Goal: Task Accomplishment & Management: Complete application form

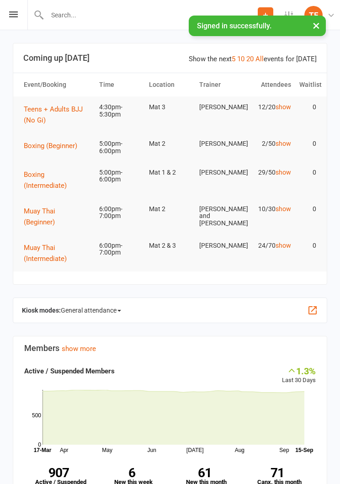
click at [9, 12] on icon at bounding box center [13, 14] width 9 height 6
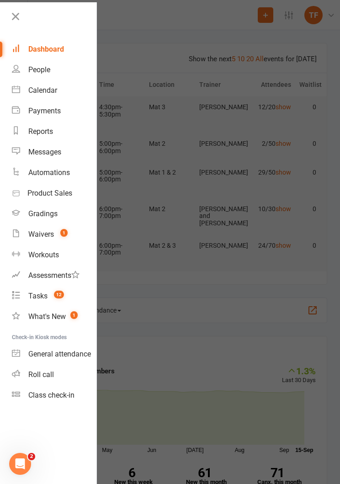
click at [16, 15] on icon at bounding box center [15, 16] width 13 height 13
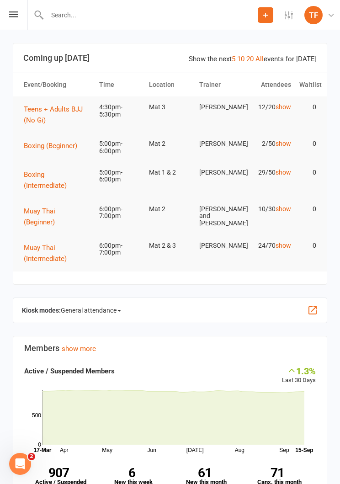
click at [125, 12] on input "text" at bounding box center [150, 15] width 213 height 13
click at [57, 20] on input "text" at bounding box center [170, 15] width 307 height 13
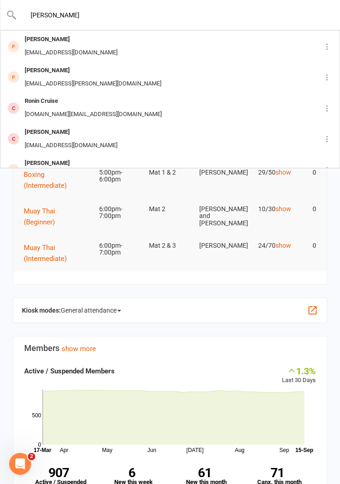
type input "Ronin wong"
click at [37, 47] on div "Ronanwong43@gmail.com" at bounding box center [71, 52] width 98 height 13
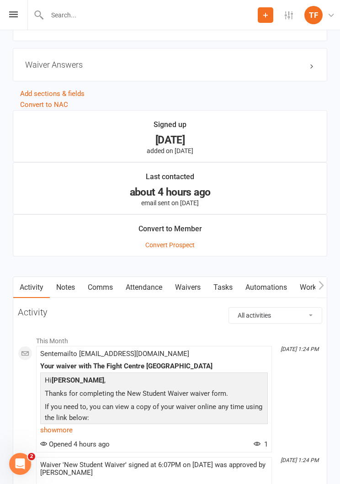
click at [191, 283] on link "Waivers" at bounding box center [188, 287] width 38 height 21
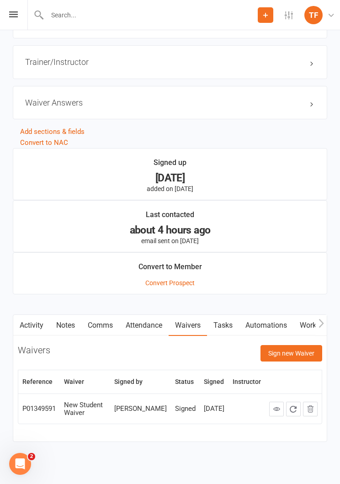
click at [291, 353] on button "Sign new Waiver" at bounding box center [291, 353] width 62 height 16
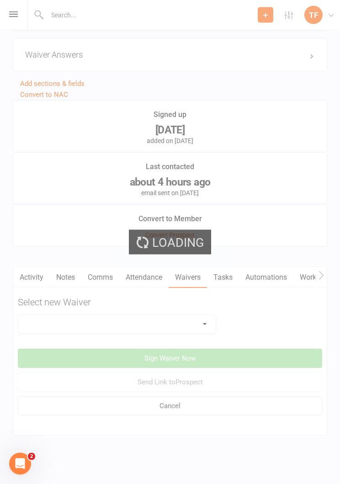
scroll to position [810, 0]
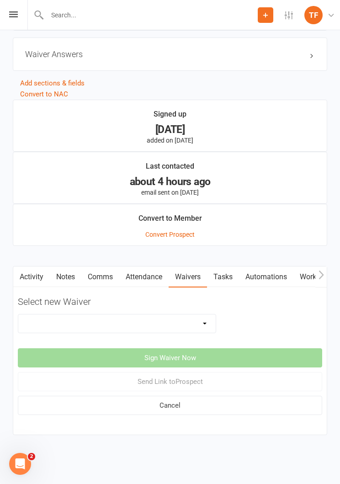
click at [188, 314] on select "Direct Debit Contract New Student Waiver Online - Adults - 12 Month DD Online -…" at bounding box center [116, 323] width 197 height 18
select select "2207"
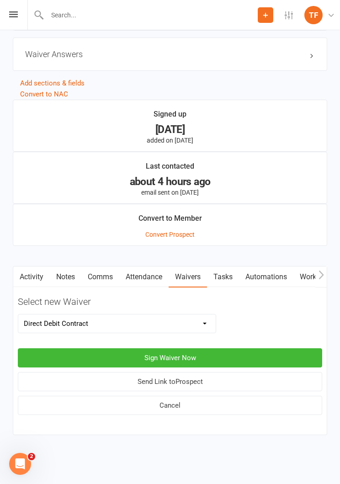
click at [206, 352] on button "Sign Waiver Now" at bounding box center [170, 357] width 304 height 19
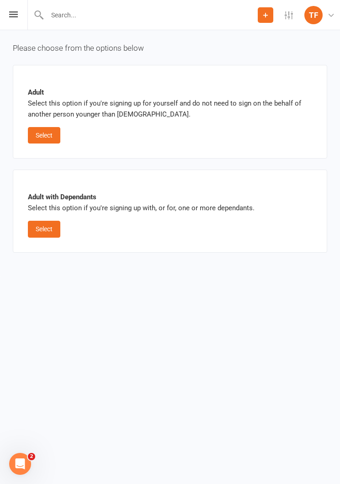
click at [38, 139] on button "Select" at bounding box center [44, 135] width 32 height 16
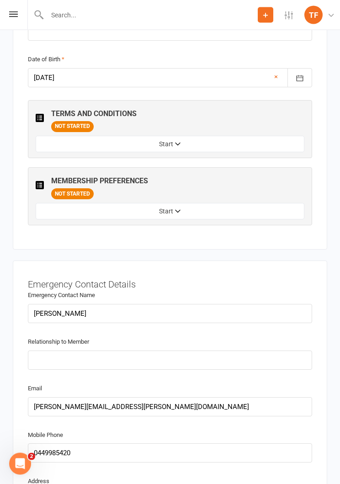
click at [212, 206] on button "Start" at bounding box center [170, 211] width 269 height 16
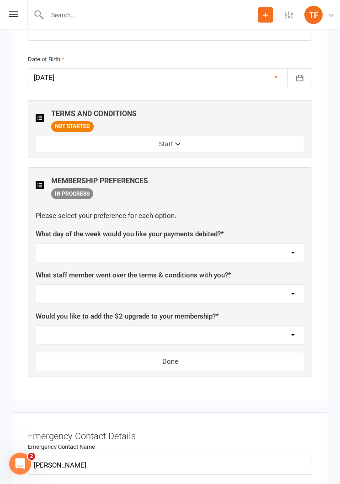
scroll to position [714, 0]
click at [225, 289] on select "Not sure Ben Johnston Carter Heatley Dan Hearn Diego Pereira Harry Sheppard Jam…" at bounding box center [170, 294] width 268 height 18
select select "Max Davidson"
click at [176, 334] on select "Yes, please add Not at this time" at bounding box center [170, 335] width 268 height 18
select select "Not at this time"
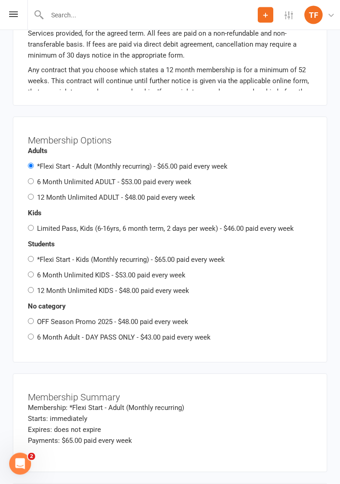
scroll to position [1443, 0]
click at [34, 179] on input "6 Month Unlimited ADULT - $53.00 paid every week" at bounding box center [31, 182] width 6 height 6
radio input "true"
radio input "false"
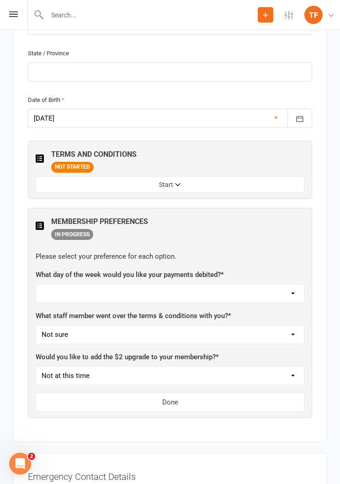
click at [252, 293] on select "Monday Tuesday Wednesday Thursday Friday" at bounding box center [170, 294] width 268 height 18
select select "Wednesday"
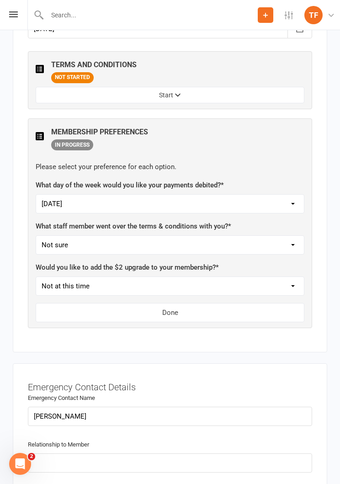
click at [229, 308] on button "Done" at bounding box center [170, 312] width 269 height 19
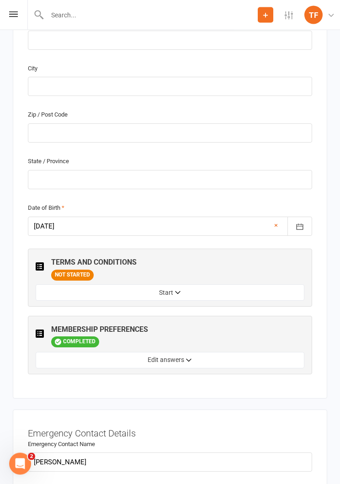
click at [216, 291] on button "Start" at bounding box center [170, 293] width 269 height 16
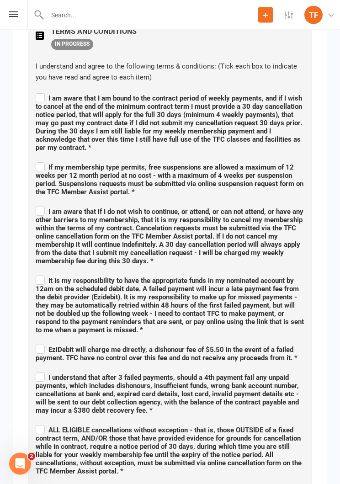
scroll to position [795, 0]
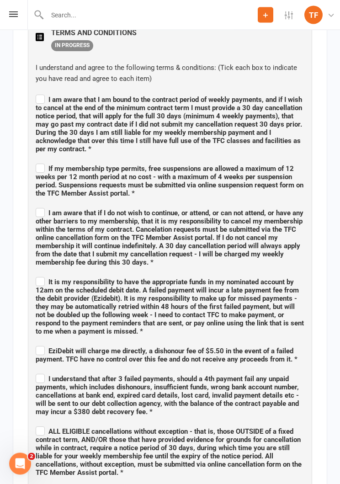
click at [41, 97] on label "I am aware that I am bound to the contract period of weekly payments, and if I …" at bounding box center [170, 123] width 269 height 60
click at [41, 92] on input "I am aware that I am bound to the contract period of weekly payments, and if I …" at bounding box center [170, 92] width 269 height 0
checkbox input "true"
click at [43, 169] on span "If my membership type permits, free suspensions are allowed a maximum of 12 wee…" at bounding box center [170, 180] width 268 height 33
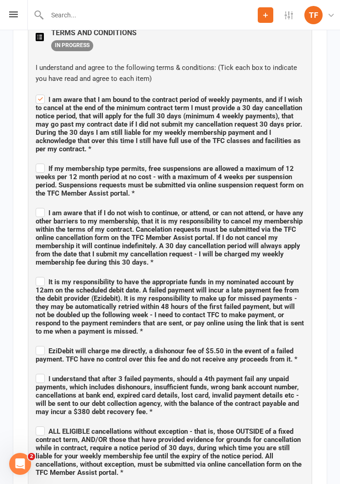
click at [43, 160] on input "If my membership type permits, free suspensions are allowed a maximum of 12 wee…" at bounding box center [170, 160] width 269 height 0
checkbox input "true"
click at [37, 212] on label "I am aware that if I do not wish to continue, or attend, or can not attend, or …" at bounding box center [170, 236] width 269 height 60
click at [37, 205] on input "I am aware that if I do not wish to continue, or attend, or can not attend, or …" at bounding box center [170, 205] width 269 height 0
checkbox input "true"
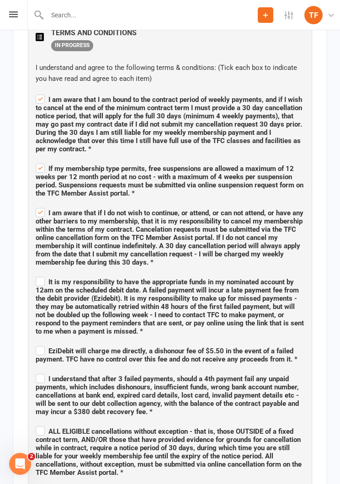
click at [36, 283] on span "It is my responsibility to have the appropriate funds in my nominated account b…" at bounding box center [170, 307] width 268 height 58
click at [36, 274] on input "It is my responsibility to have the appropriate funds in my nominated account b…" at bounding box center [170, 274] width 269 height 0
checkbox input "true"
click at [39, 347] on label "EziDebit will charge me directly, a dishonour fee of $5.50 in the event of a fa…" at bounding box center [170, 353] width 269 height 19
click at [39, 343] on input "EziDebit will charge me directly, a dishonour fee of $5.50 in the event of a fa…" at bounding box center [170, 343] width 269 height 0
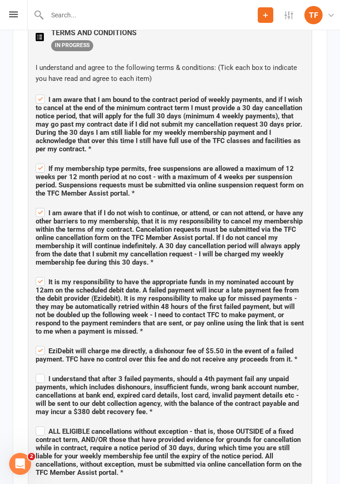
checkbox input "true"
click at [37, 372] on label "I understand that after 3 failed payments, should a 4th payment fail any unpaid…" at bounding box center [170, 394] width 269 height 44
click at [37, 370] on input "I understand that after 3 failed payments, should a 4th payment fail any unpaid…" at bounding box center [170, 370] width 269 height 0
checkbox input "true"
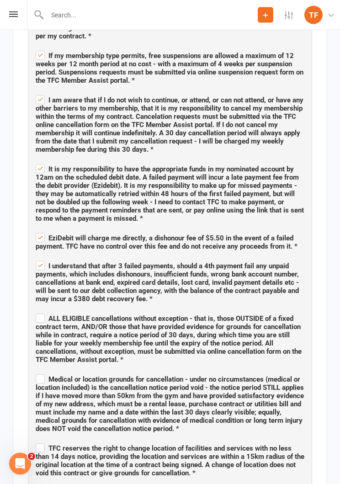
click at [42, 323] on span "ALL ELIGIBLE cancellations without exception - that is, those OUTSIDE of a fixe…" at bounding box center [169, 339] width 266 height 49
click at [42, 311] on input "ALL ELIGIBLE cancellations without exception - that is, those OUTSIDE of a fixe…" at bounding box center [170, 311] width 269 height 0
checkbox input "true"
click at [37, 387] on span "Medical or location grounds for cancellation - under no circumstances (medical …" at bounding box center [170, 404] width 268 height 58
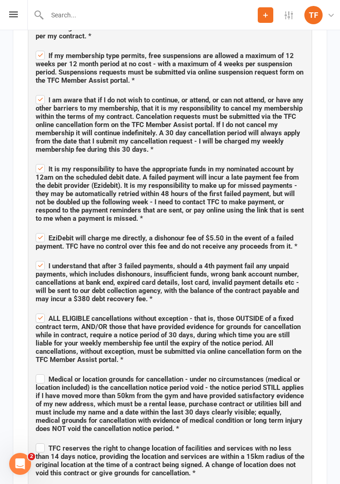
click at [37, 371] on input "Medical or location grounds for cancellation - under no circumstances (medical …" at bounding box center [170, 371] width 269 height 0
checkbox input "true"
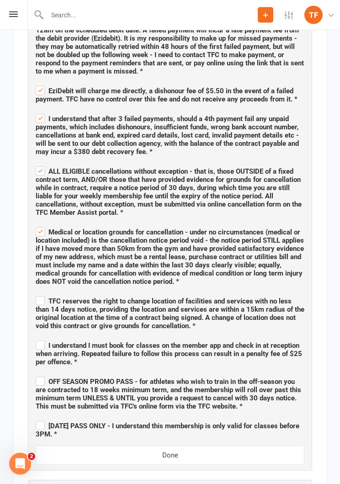
scroll to position [1054, 0]
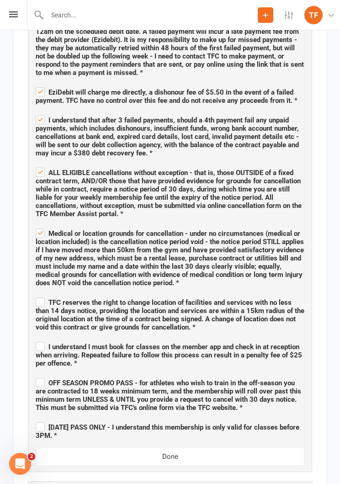
click at [40, 300] on label "TFC reserves the right to change location of facilities and services with no le…" at bounding box center [170, 314] width 269 height 36
click at [40, 294] on input "TFC reserves the right to change location of facilities and services with no le…" at bounding box center [170, 294] width 269 height 0
checkbox input "true"
click at [37, 350] on span "I understand I must book for classes on the member app and check in at receptio…" at bounding box center [169, 355] width 266 height 25
click at [37, 339] on input "I understand I must book for classes on the member app and check in at receptio…" at bounding box center [170, 339] width 269 height 0
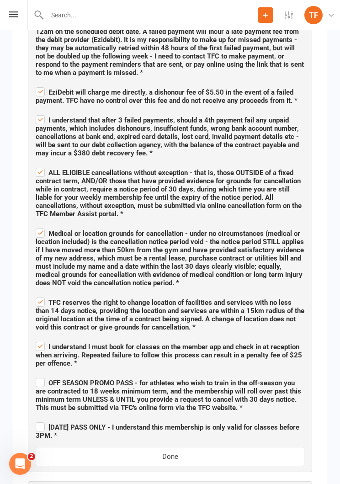
checkbox input "true"
click at [41, 381] on label "OFF SEASON PROMO PASS - for athletes who wish to train in the off-season you ar…" at bounding box center [170, 394] width 269 height 36
click at [41, 375] on input "OFF SEASON PROMO PASS - for athletes who wish to train in the off-season you ar…" at bounding box center [170, 375] width 269 height 0
checkbox input "true"
click at [38, 428] on span "ADULTS DAY PASS ONLY - I understand this membership is only valid for classes b…" at bounding box center [168, 431] width 264 height 16
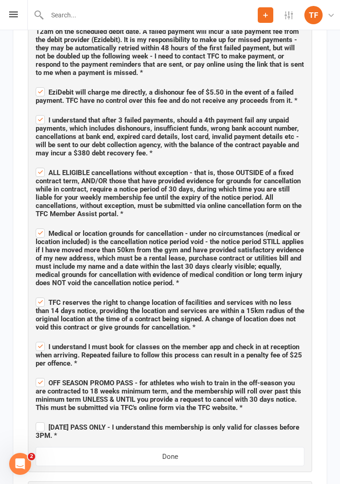
click at [38, 419] on input "ADULTS DAY PASS ONLY - I understand this membership is only valid for classes b…" at bounding box center [170, 419] width 269 height 0
checkbox input "true"
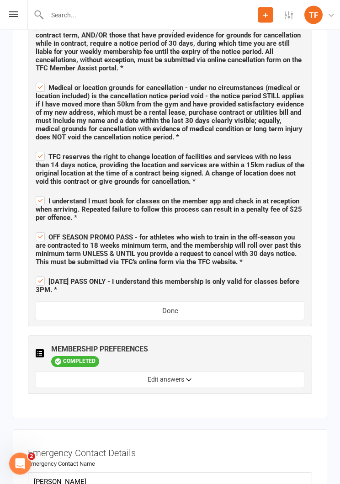
scroll to position [1200, 0]
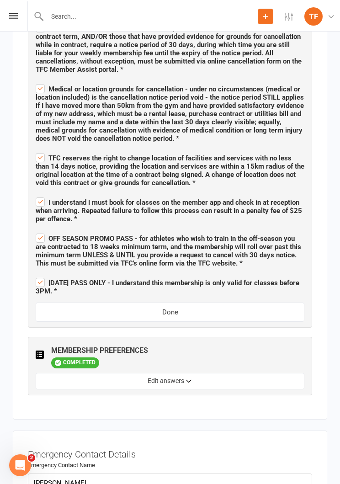
click at [267, 309] on button "Done" at bounding box center [170, 310] width 269 height 19
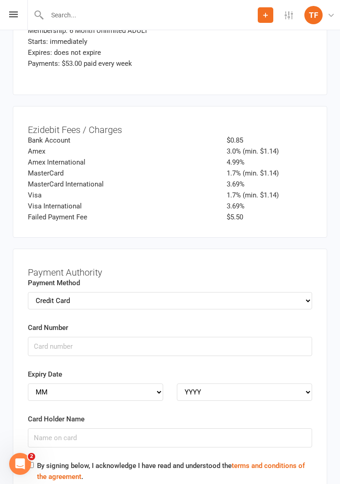
scroll to position [1670, 0]
click at [128, 342] on input "Card Number" at bounding box center [170, 345] width 284 height 19
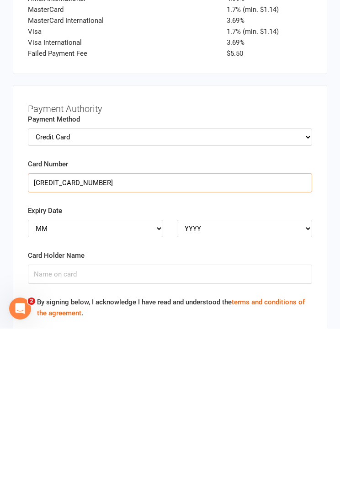
type input "5188681010648541"
click at [134, 375] on select "MM 01 02 03 04 05 06 07 08 09 10 11 12" at bounding box center [95, 383] width 135 height 17
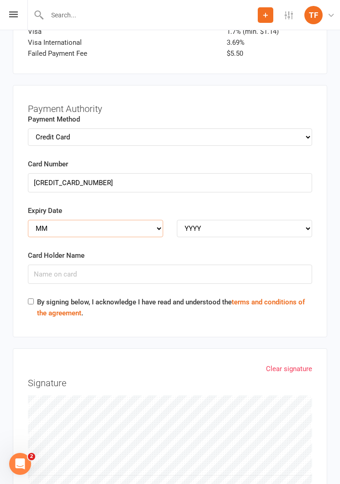
select select "03"
click at [252, 220] on select "YYYY 2025 2026 2027 2028 2029 2030 2031 2032 2033 2034" at bounding box center [244, 228] width 135 height 17
select select "2030"
click at [251, 265] on input "Card Holder Name" at bounding box center [170, 274] width 284 height 19
type input "RONAN C WONG"
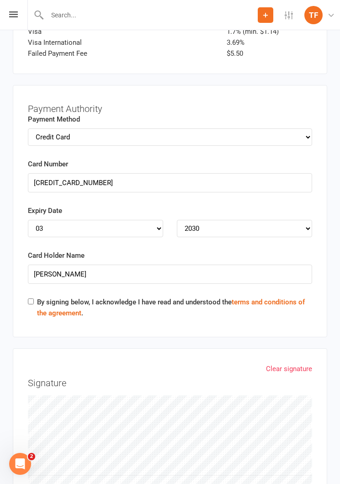
click at [30, 279] on div "Card Holder Name RONAN C WONG" at bounding box center [170, 273] width 298 height 47
click at [23, 288] on div "Payment Authority Payment Method Credit Card Bank Account Card Number 518868101…" at bounding box center [170, 211] width 314 height 252
click at [34, 277] on div "Card Holder Name RONAN C WONG" at bounding box center [170, 273] width 298 height 47
click at [30, 298] on input "By signing below, I acknowledge I have read and understood the terms and condit…" at bounding box center [31, 301] width 6 height 6
checkbox input "true"
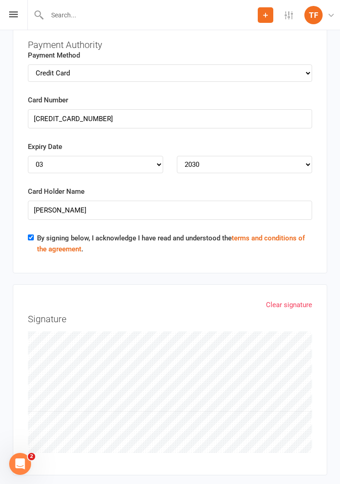
scroll to position [1908, 0]
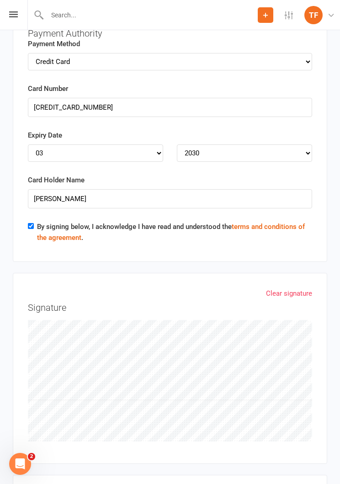
click at [289, 288] on link "Clear signature" at bounding box center [289, 293] width 46 height 11
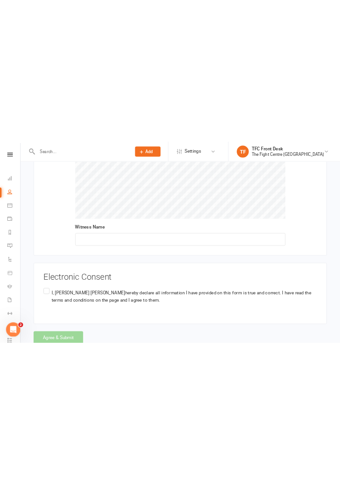
scroll to position [2256, 0]
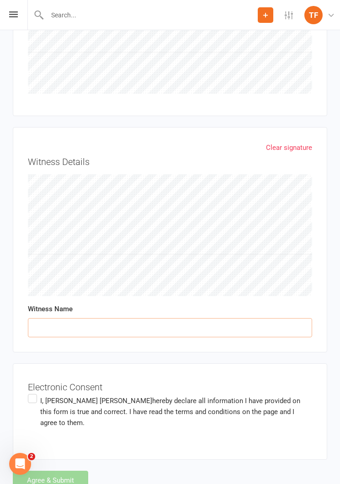
click at [158, 318] on input "text" at bounding box center [170, 327] width 284 height 19
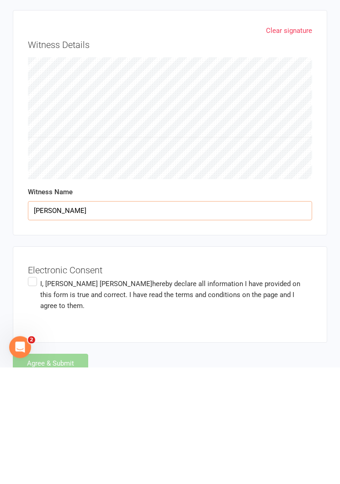
type input "Max davidson"
click at [208, 397] on span "hereby declare all information I have provided on this form is true and correct…" at bounding box center [170, 412] width 260 height 30
click at [34, 392] on input "I, Ronan Wong hereby declare all information I have provided on this form is tr…" at bounding box center [31, 392] width 6 height 0
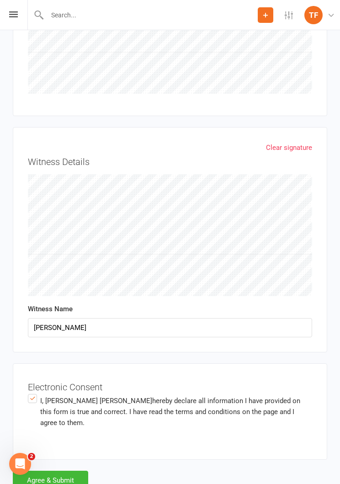
click at [71, 471] on button "Agree & Submit" at bounding box center [50, 480] width 75 height 19
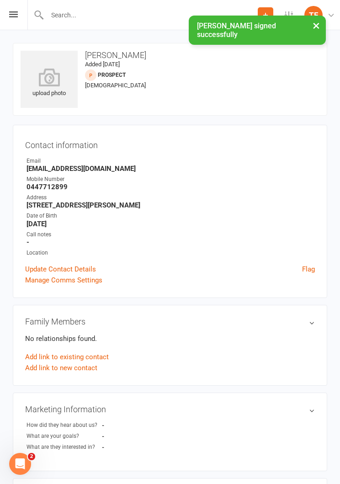
click at [46, 81] on icon at bounding box center [49, 77] width 57 height 18
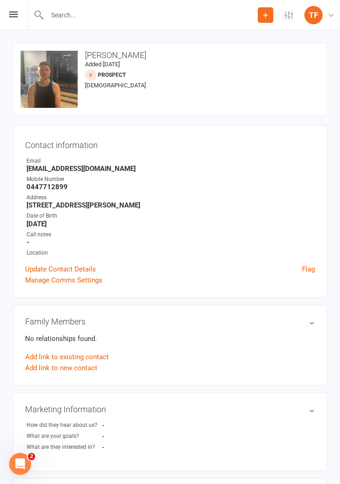
click at [13, 22] on div "Prospect Member Non-attending contact Class / event Appointment Grading event T…" at bounding box center [170, 15] width 340 height 30
click at [5, 16] on div "Prospect Member Non-attending contact Class / event Appointment Grading event T…" at bounding box center [170, 15] width 340 height 30
click at [10, 20] on div "Prospect Member Non-attending contact Class / event Appointment Grading event T…" at bounding box center [170, 15] width 340 height 30
click at [9, 16] on icon at bounding box center [13, 14] width 9 height 6
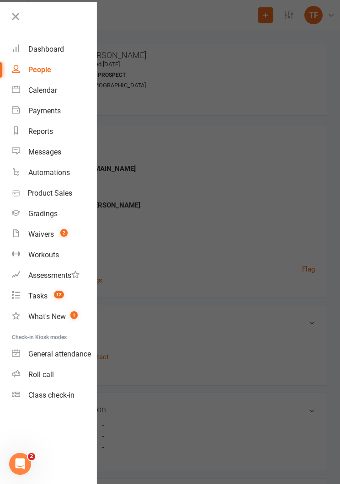
click at [36, 377] on div "Roll call" at bounding box center [41, 374] width 26 height 9
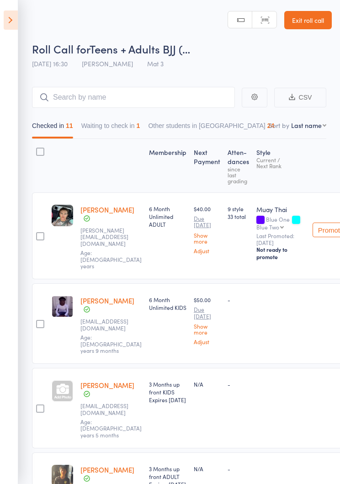
click at [114, 130] on button "Waiting to check in 1" at bounding box center [110, 127] width 59 height 21
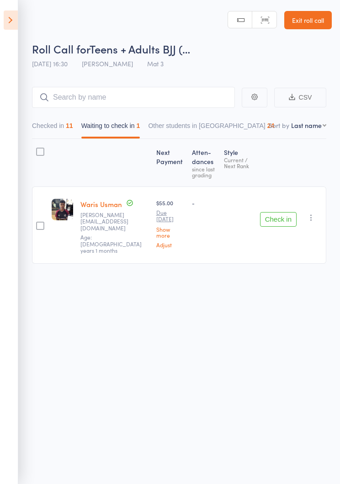
click at [42, 126] on button "Checked in 11" at bounding box center [52, 127] width 41 height 21
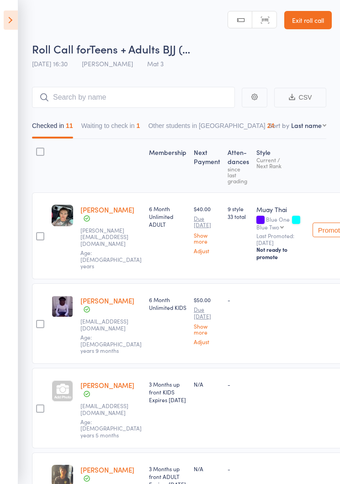
click at [112, 122] on button "Waiting to check in 1" at bounding box center [110, 127] width 59 height 21
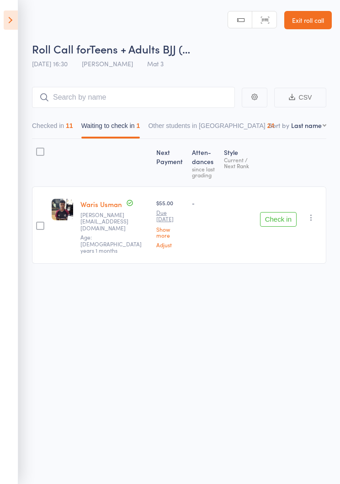
click at [283, 221] on button "Check in" at bounding box center [278, 219] width 37 height 15
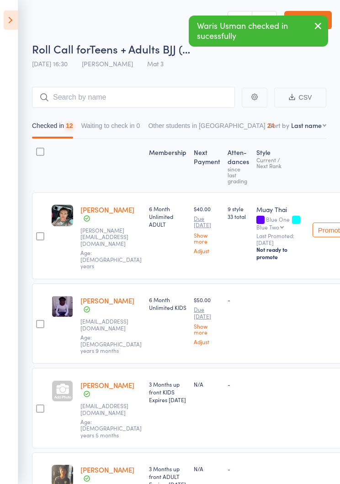
click at [8, 23] on icon at bounding box center [11, 20] width 14 height 19
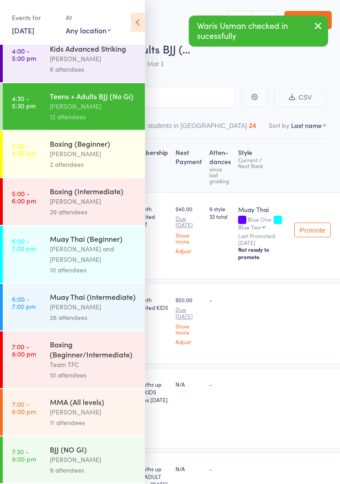
scroll to position [428, 0]
click at [116, 157] on div "[PERSON_NAME]" at bounding box center [93, 153] width 87 height 11
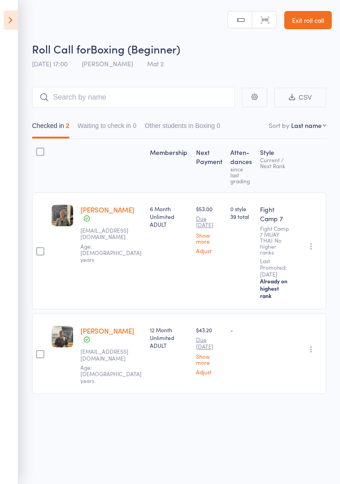
click at [9, 25] on icon at bounding box center [11, 20] width 14 height 19
click at [9, 16] on icon at bounding box center [11, 20] width 14 height 19
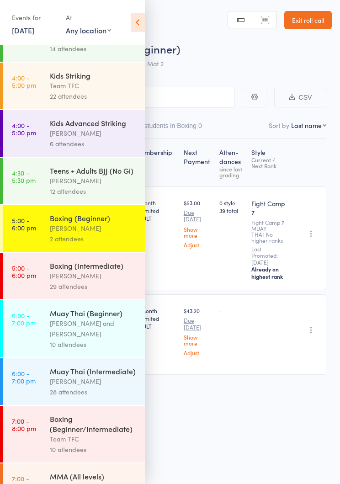
scroll to position [346, 0]
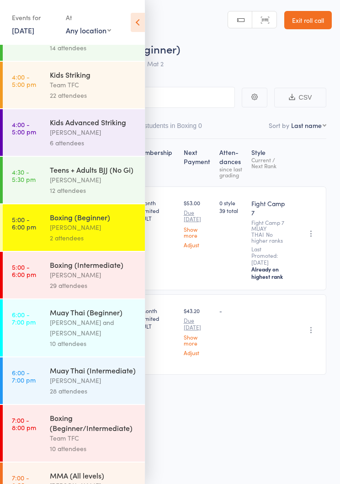
click at [95, 270] on div "Boxing (Intermediate)" at bounding box center [93, 264] width 87 height 10
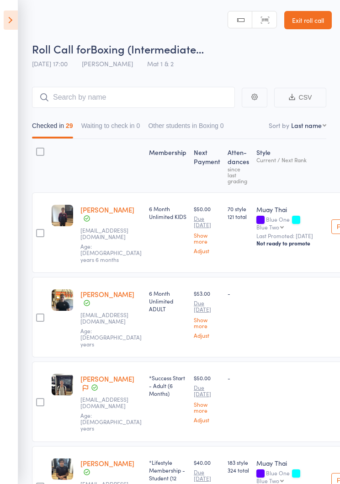
click at [8, 27] on icon at bounding box center [11, 20] width 14 height 19
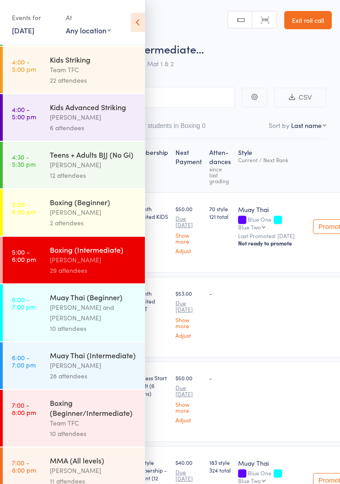
scroll to position [360, 0]
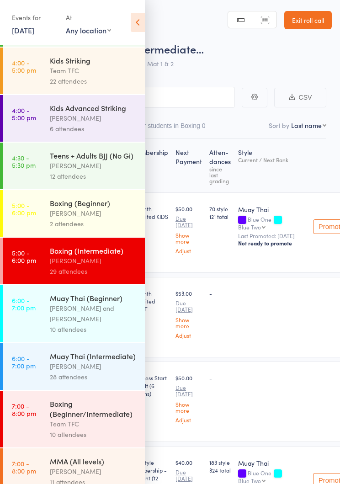
click at [97, 171] on div "[PERSON_NAME]" at bounding box center [93, 165] width 87 height 11
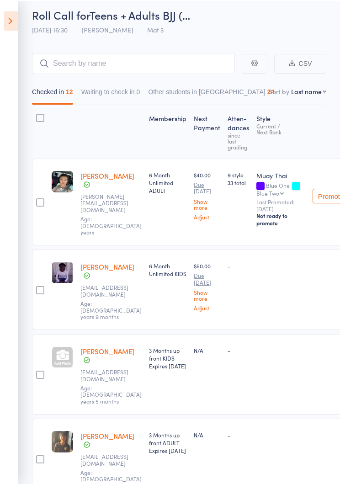
click at [70, 345] on div at bounding box center [62, 355] width 21 height 21
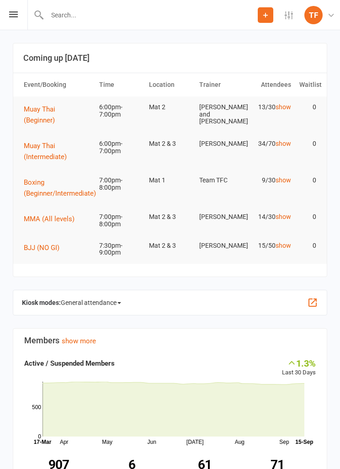
click at [16, 12] on icon at bounding box center [13, 14] width 9 height 6
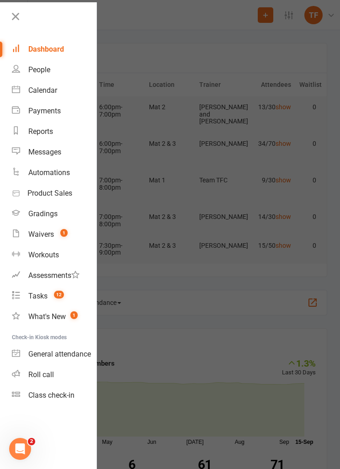
click at [59, 375] on link "Roll call" at bounding box center [54, 374] width 85 height 21
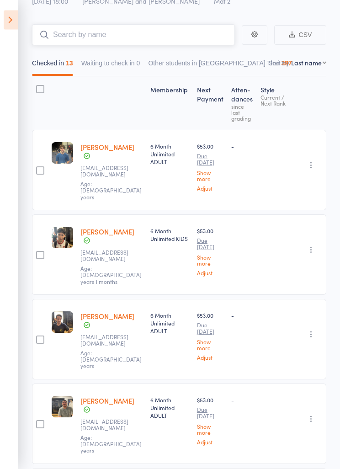
scroll to position [63, 0]
click at [16, 13] on icon at bounding box center [11, 20] width 14 height 19
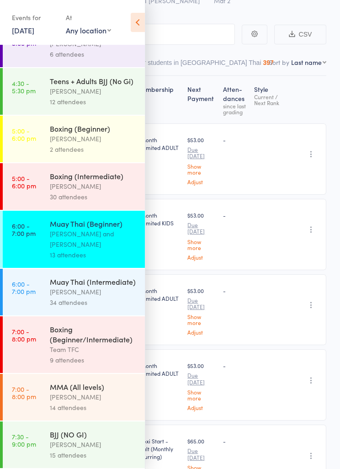
scroll to position [443, 0]
click at [103, 289] on div "[PERSON_NAME]" at bounding box center [93, 291] width 87 height 11
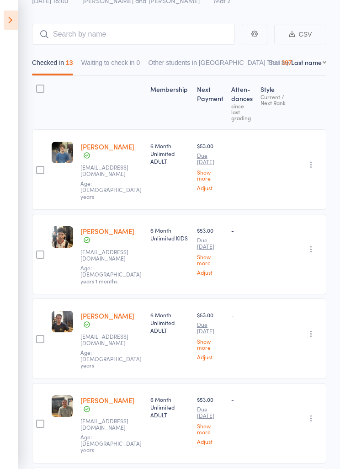
scroll to position [6, 0]
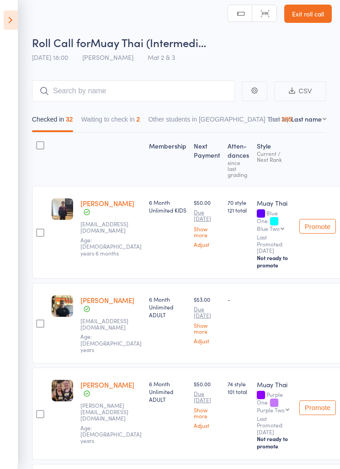
click at [140, 124] on button "Waiting to check in 2" at bounding box center [110, 121] width 59 height 21
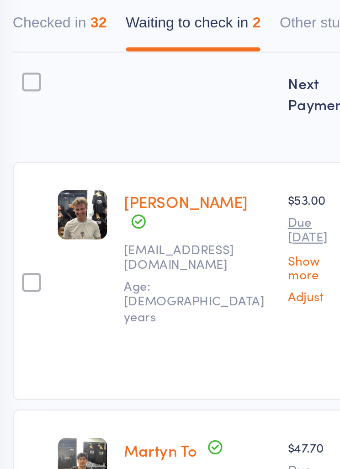
scroll to position [0, 0]
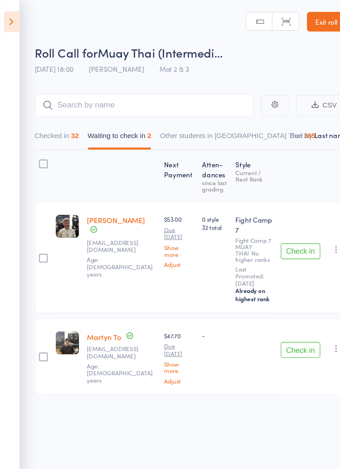
click at [284, 229] on button "Check in" at bounding box center [278, 232] width 37 height 15
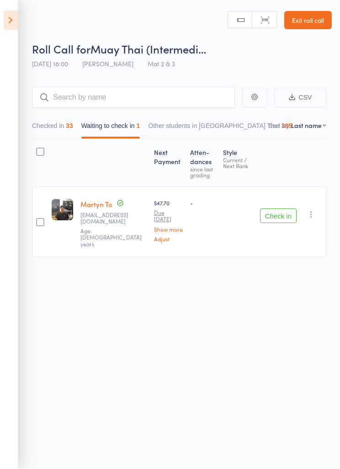
click at [280, 210] on button "Check in" at bounding box center [278, 215] width 37 height 15
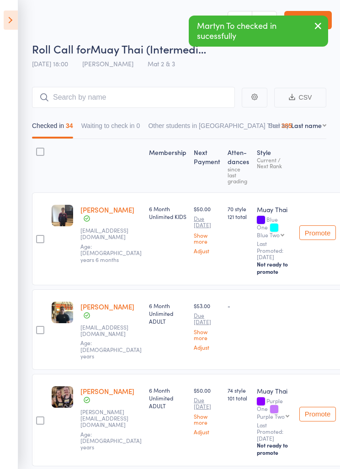
click at [10, 19] on icon at bounding box center [11, 20] width 14 height 19
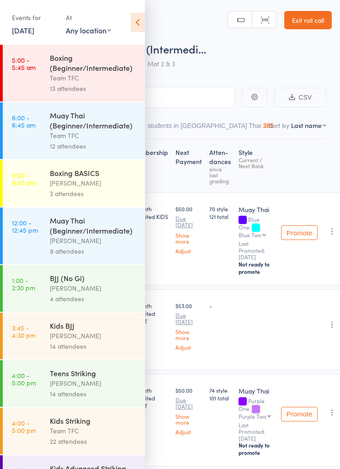
click at [142, 19] on icon at bounding box center [138, 22] width 14 height 19
